Goal: Task Accomplishment & Management: Manage account settings

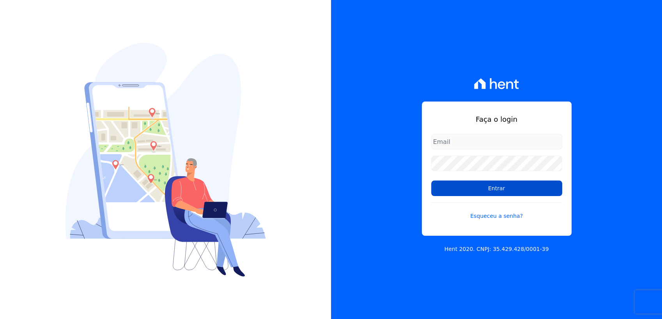
type input "[EMAIL_ADDRESS][DOMAIN_NAME]"
click at [491, 189] on input "Entrar" at bounding box center [496, 189] width 131 height 16
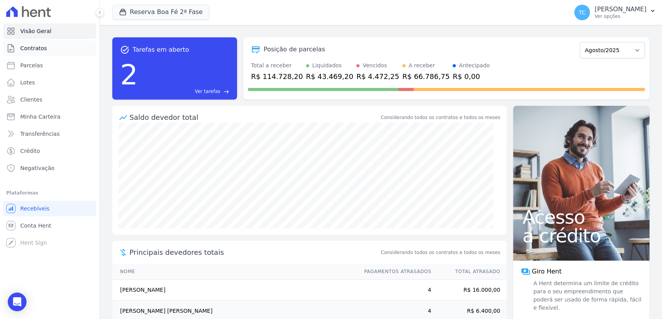
click at [34, 52] on span "Contratos" at bounding box center [33, 48] width 26 height 8
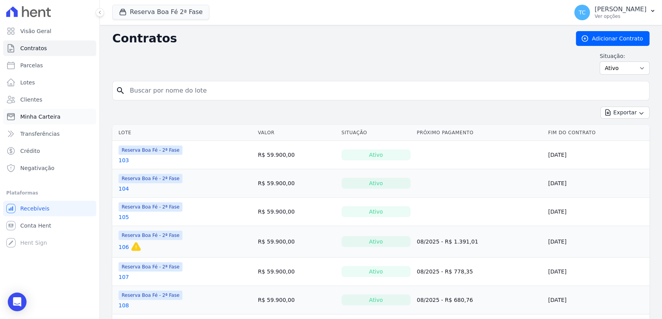
click at [39, 113] on span "Minha Carteira" at bounding box center [40, 117] width 40 height 8
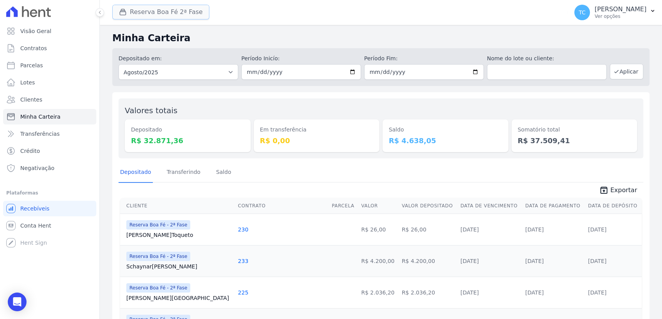
click at [168, 16] on button "Reserva Boa Fé 2ª Fase" at bounding box center [160, 12] width 97 height 15
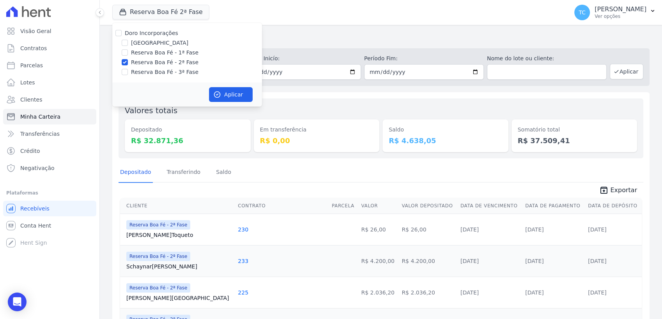
click at [146, 68] on label "Reserva Boa Fé - 3ª Fase" at bounding box center [164, 72] width 67 height 8
click at [128, 69] on input "Reserva Boa Fé - 3ª Fase" at bounding box center [125, 72] width 6 height 6
checkbox input "true"
click at [134, 42] on label "Parque das Palmeiras" at bounding box center [159, 43] width 57 height 8
click at [128, 42] on input "Parque das Palmeiras" at bounding box center [125, 43] width 6 height 6
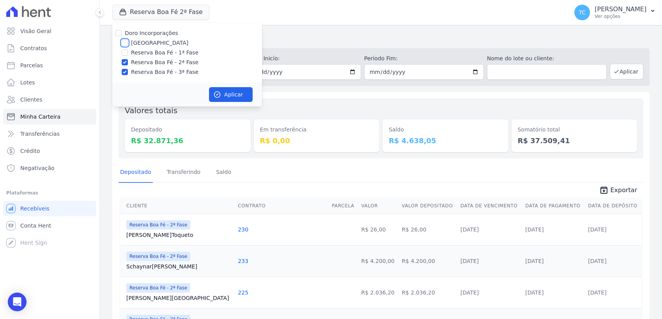
checkbox input "true"
click at [131, 62] on div "Reserva Boa Fé - 2ª Fase" at bounding box center [187, 62] width 150 height 8
click at [128, 70] on div "Reserva Boa Fé - 3ª Fase" at bounding box center [187, 72] width 150 height 8
click at [122, 62] on input "Reserva Boa Fé - 2ª Fase" at bounding box center [125, 62] width 6 height 6
checkbox input "false"
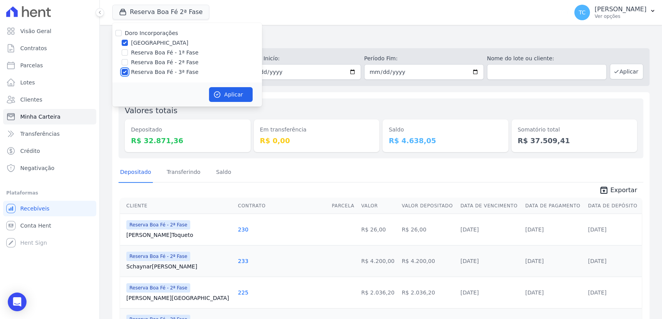
click at [126, 71] on input "Reserva Boa Fé - 3ª Fase" at bounding box center [125, 72] width 6 height 6
checkbox input "false"
click at [232, 96] on button "Aplicar" at bounding box center [231, 94] width 44 height 15
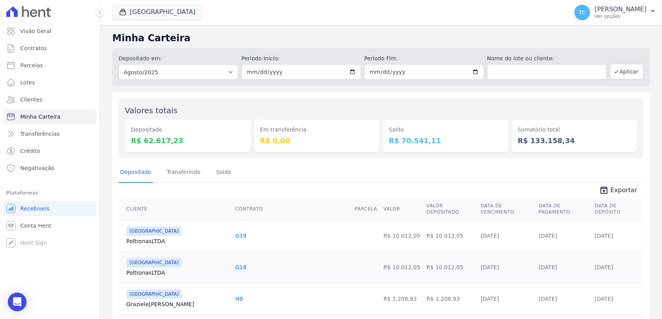
drag, startPoint x: 200, startPoint y: 144, endPoint x: 128, endPoint y: 145, distance: 71.7
click at [128, 145] on div "Depositado R$ 62.617,23" at bounding box center [188, 136] width 126 height 33
drag, startPoint x: 573, startPoint y: 141, endPoint x: 519, endPoint y: 146, distance: 54.4
click at [519, 146] on dd "R$ 133.158,34" at bounding box center [573, 141] width 113 height 11
click at [188, 8] on button "Parque Das Palmeiras" at bounding box center [157, 12] width 90 height 15
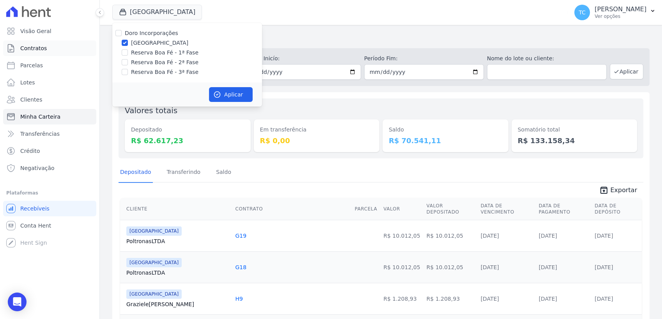
click at [31, 50] on span "Contratos" at bounding box center [33, 48] width 26 height 8
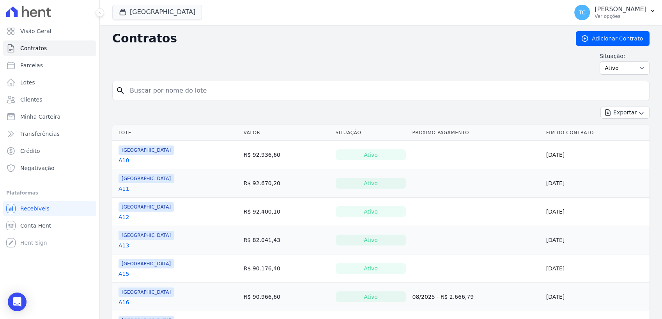
click at [175, 12] on button "Parque Das Palmeiras" at bounding box center [157, 12] width 90 height 15
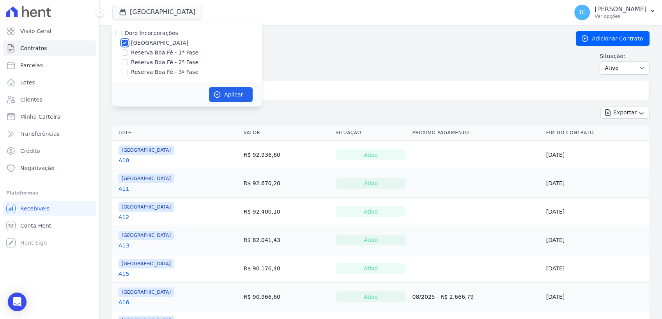
click at [123, 39] on div at bounding box center [125, 43] width 6 height 8
click at [119, 33] on input "Doro Incorporações" at bounding box center [118, 33] width 6 height 6
checkbox input "true"
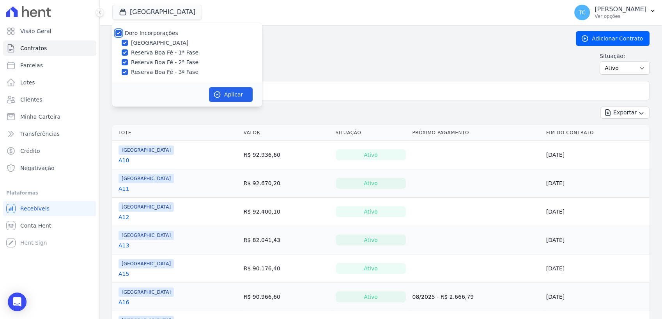
checkbox input "true"
click at [232, 91] on button "Aplicar" at bounding box center [231, 94] width 44 height 15
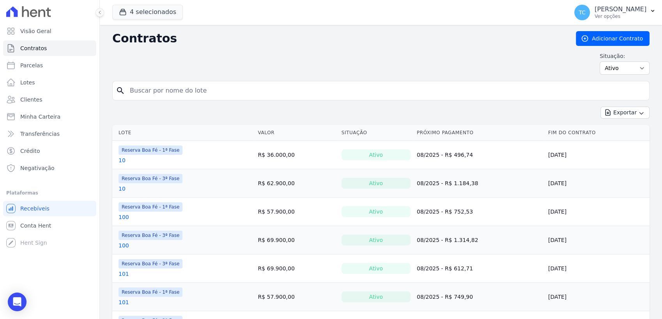
click at [290, 91] on input "search" at bounding box center [385, 91] width 521 height 16
type input "24"
